Goal: Information Seeking & Learning: Learn about a topic

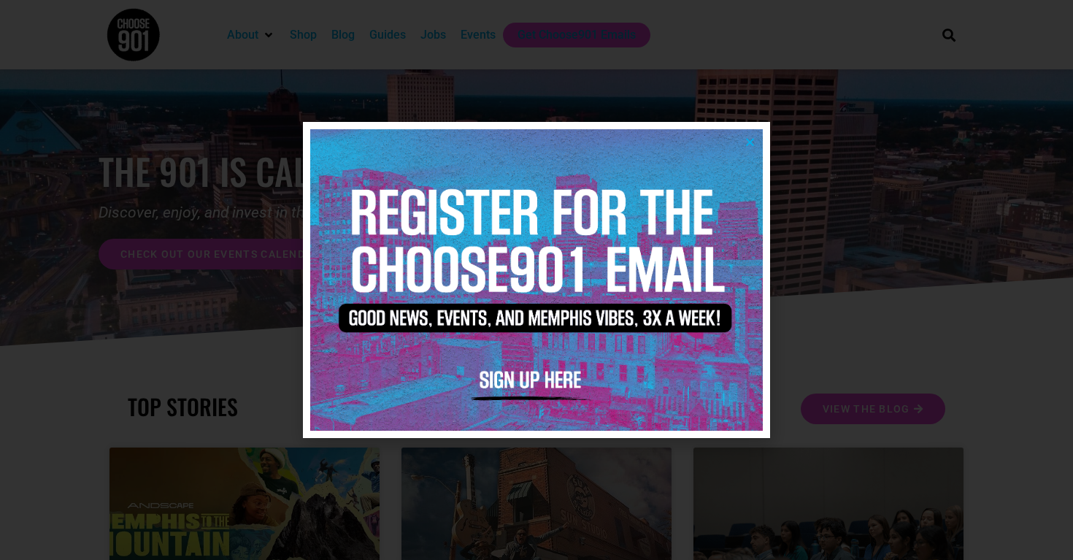
click at [749, 147] on img at bounding box center [536, 279] width 452 height 301
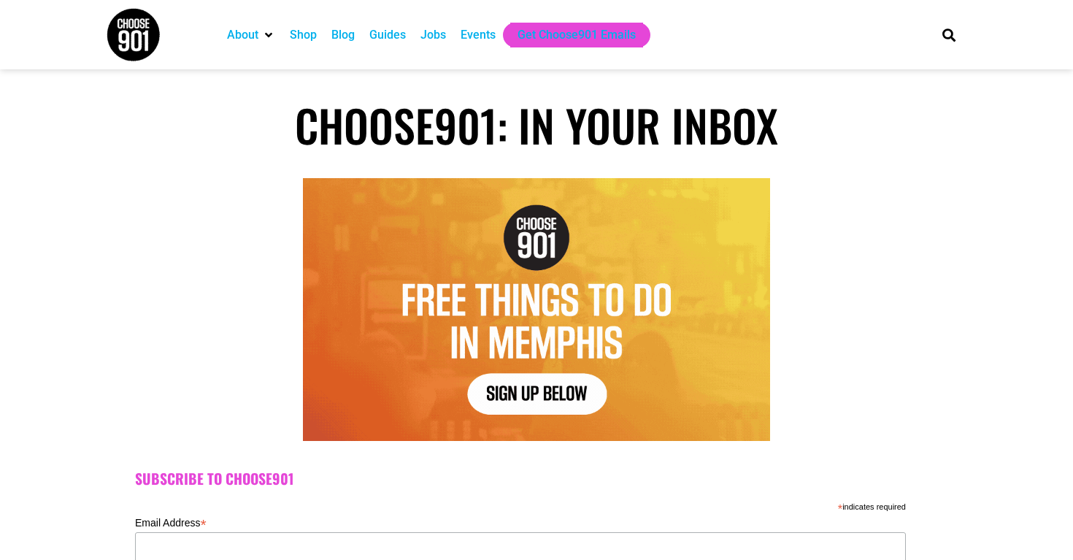
click at [446, 43] on div "Jobs" at bounding box center [433, 35] width 26 height 18
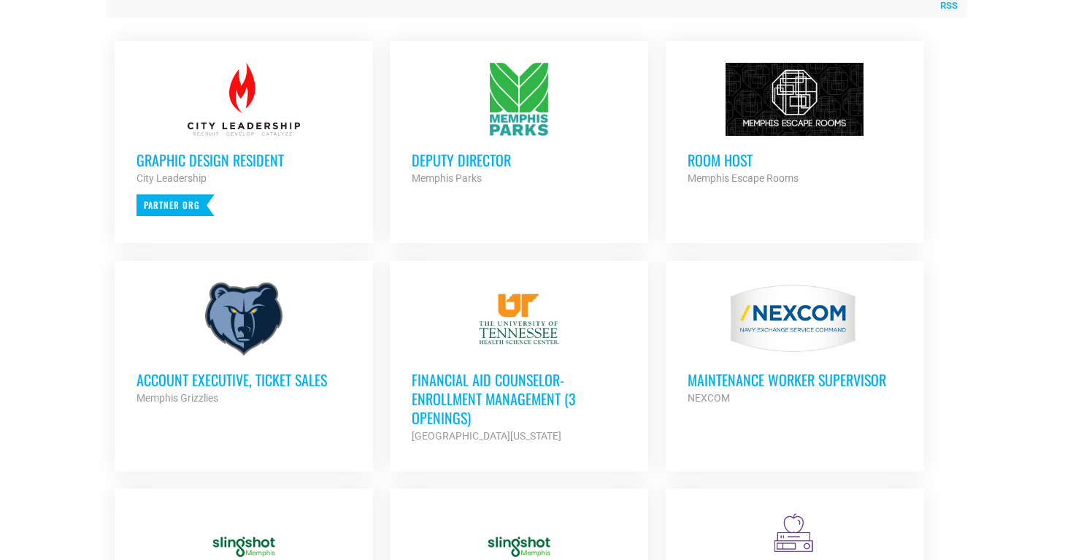
scroll to position [630, 0]
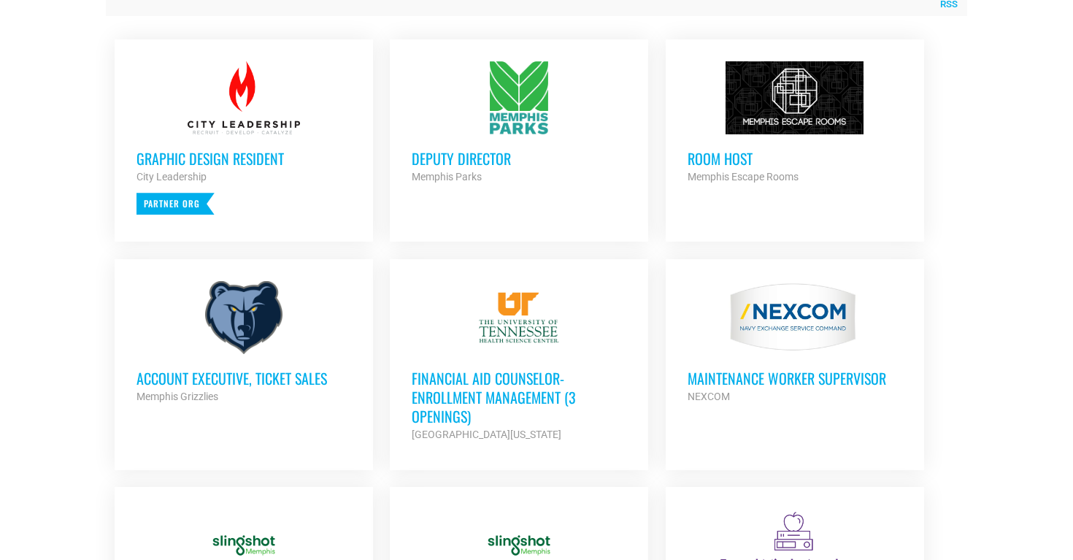
click at [250, 144] on div "Graphic Design Resident City Leadership Partner Org" at bounding box center [243, 174] width 215 height 80
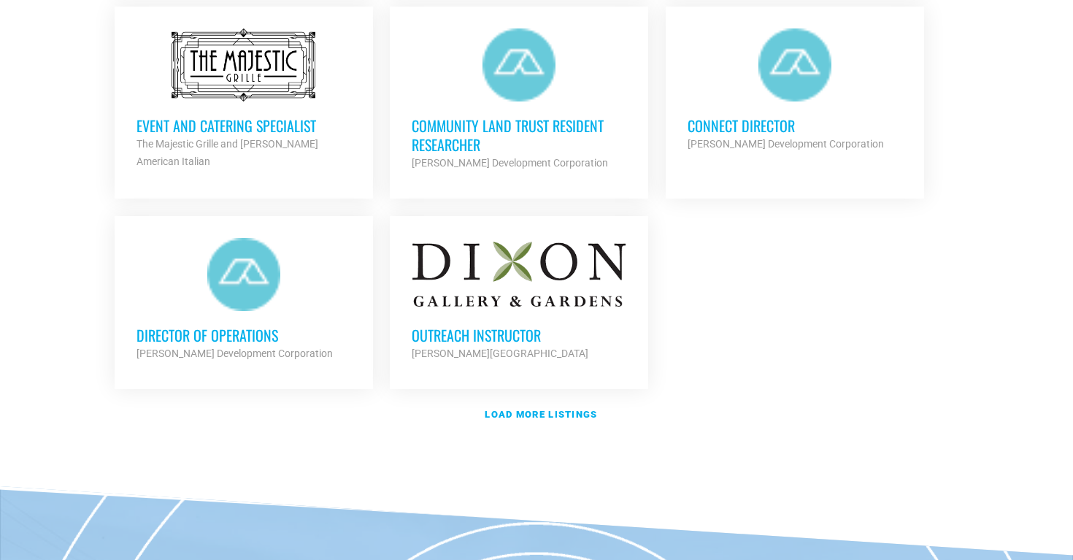
scroll to position [1713, 0]
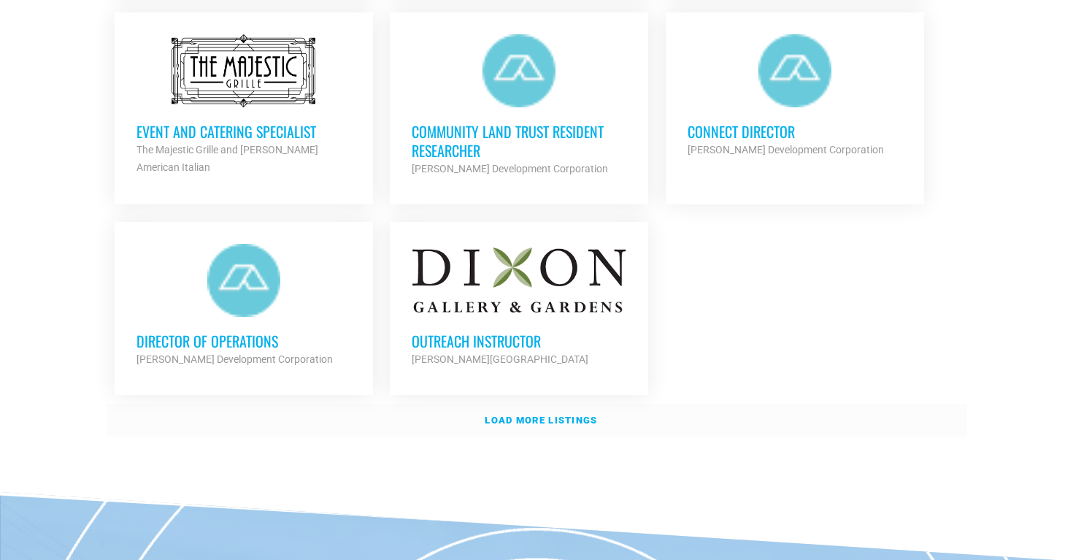
click at [565, 415] on strong "Load more listings" at bounding box center [541, 420] width 112 height 11
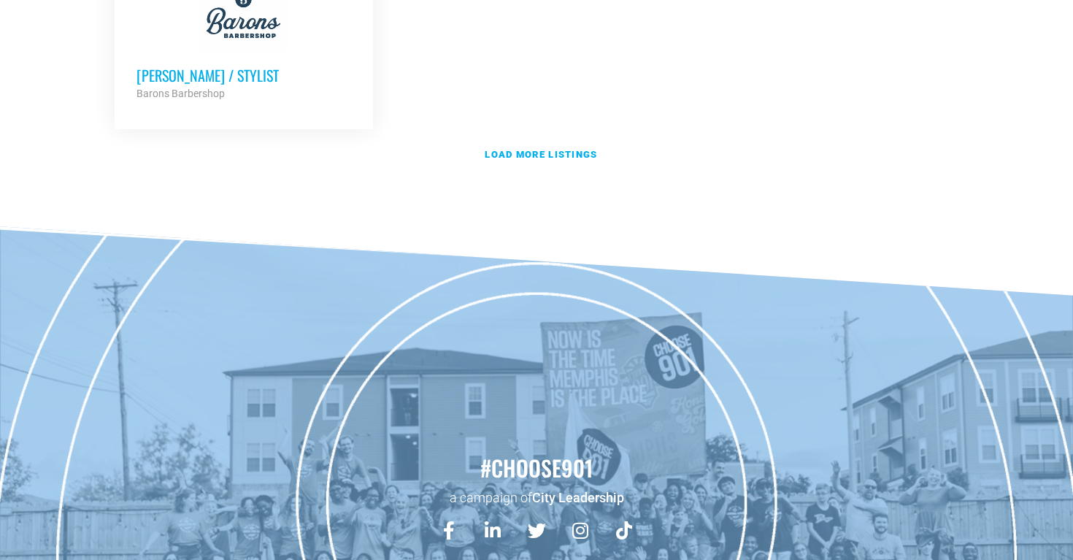
scroll to position [3477, 0]
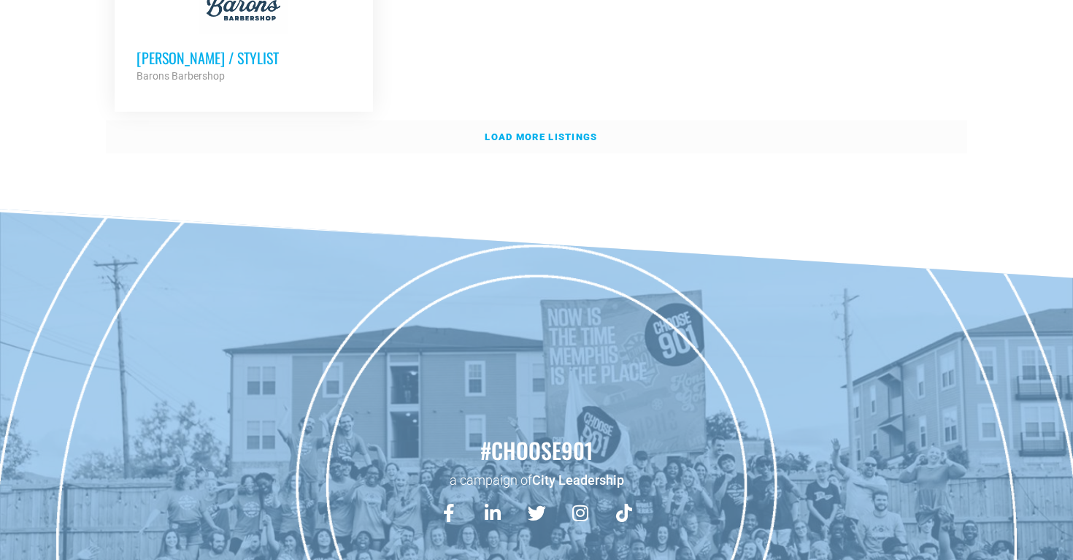
click at [523, 134] on link "Load more listings" at bounding box center [536, 137] width 861 height 34
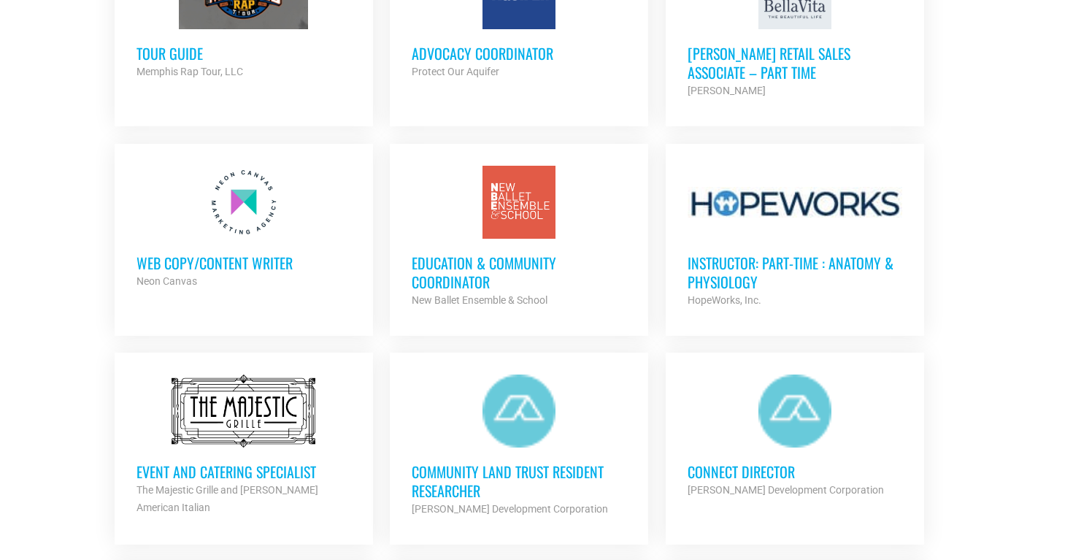
scroll to position [1381, 0]
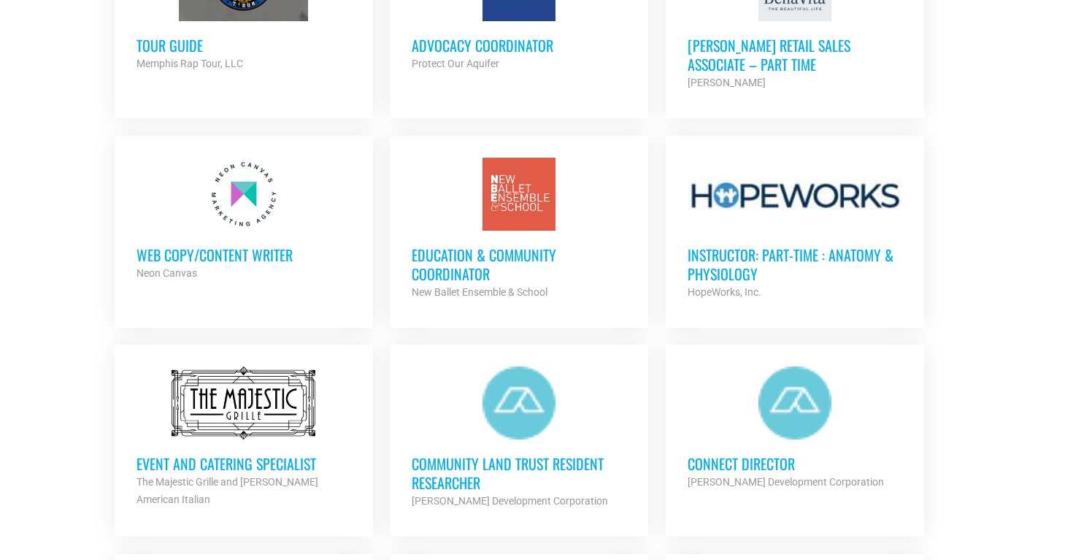
click at [574, 250] on h3 "Education & Community Coordinator" at bounding box center [519, 264] width 215 height 38
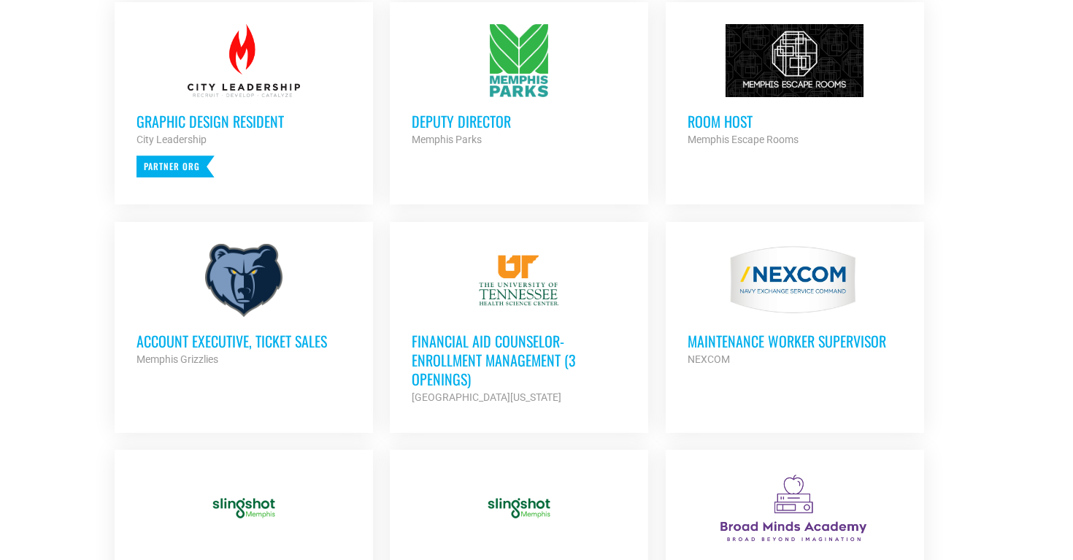
scroll to position [668, 0]
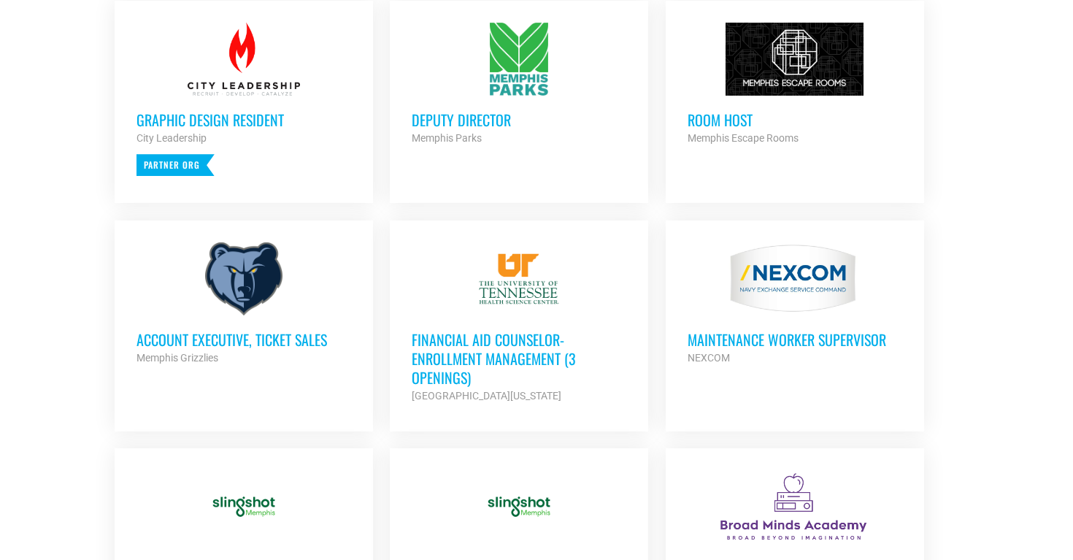
click at [731, 123] on h3 "Room Host" at bounding box center [794, 119] width 215 height 19
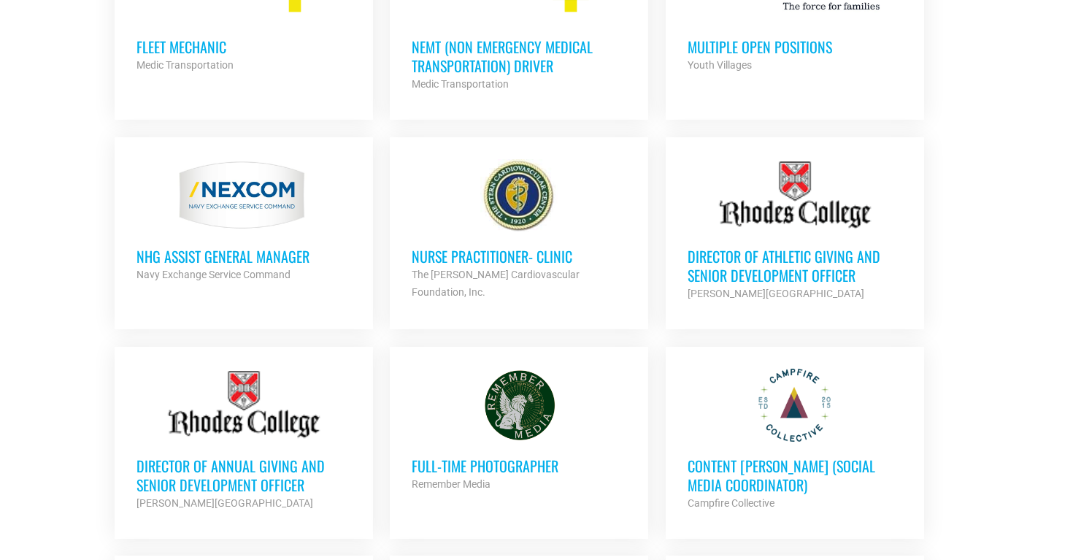
scroll to position [3698, 0]
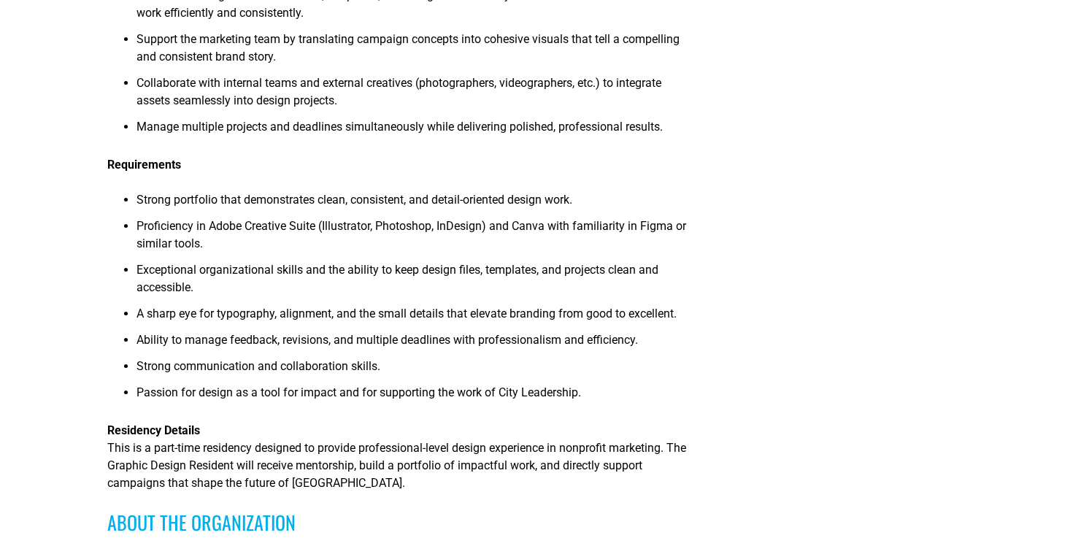
scroll to position [447, 0]
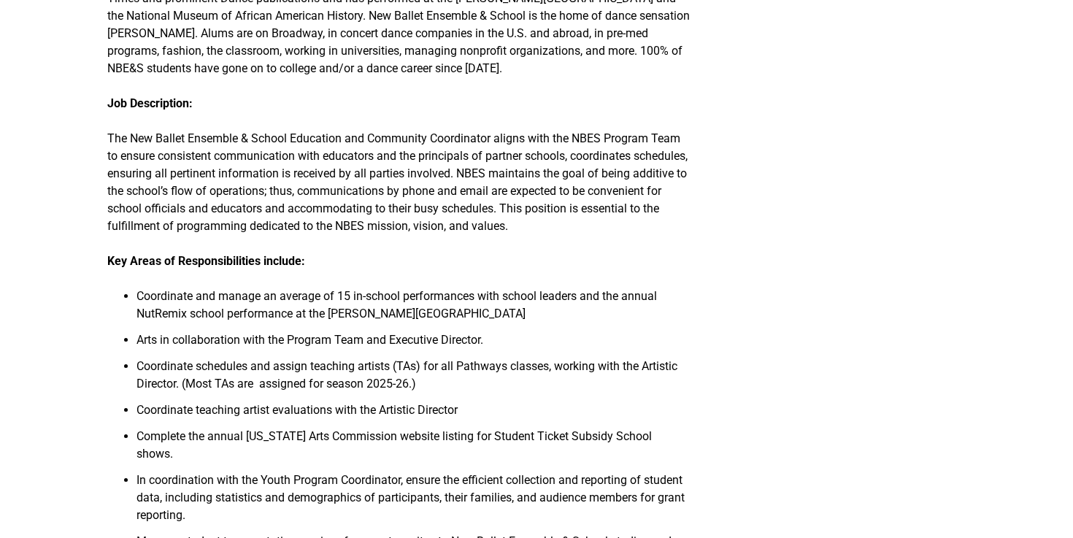
scroll to position [702, 0]
